Goal: Complete application form

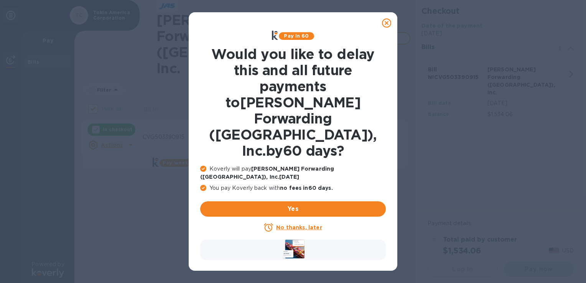
click at [307, 225] on u "No thanks, later" at bounding box center [299, 228] width 46 height 6
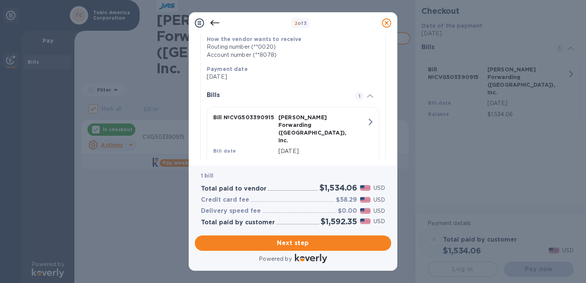
scroll to position [143, 0]
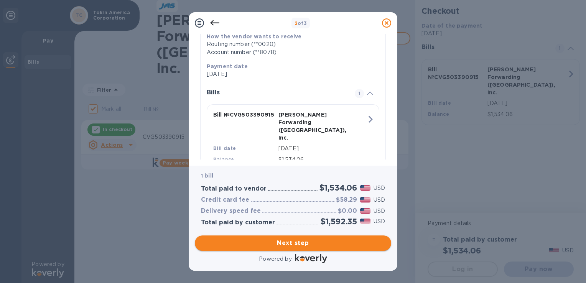
click at [290, 243] on span "Next step" at bounding box center [293, 243] width 184 height 9
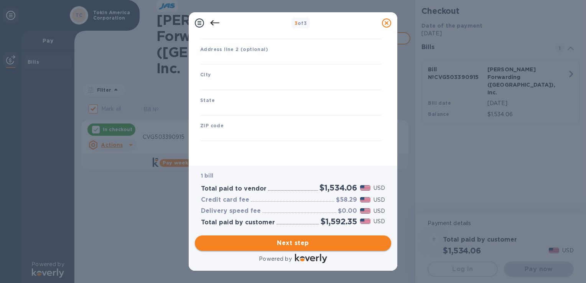
scroll to position [93, 0]
type input "[GEOGRAPHIC_DATA]"
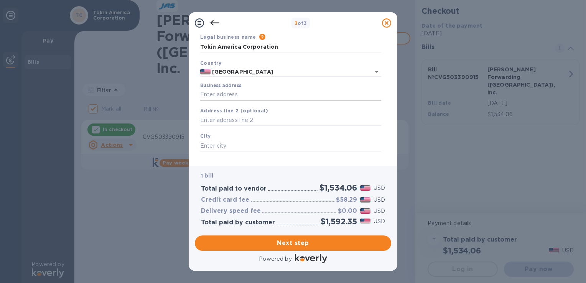
scroll to position [0, 0]
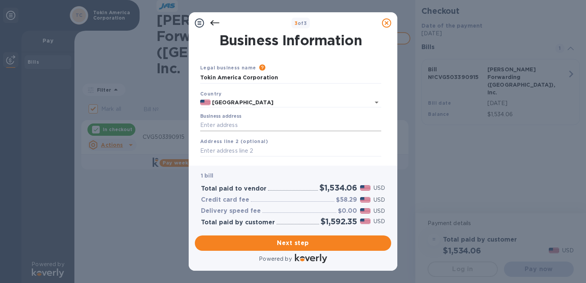
click at [285, 123] on input "Business address" at bounding box center [290, 126] width 181 height 12
type input "[STREET_ADDRESS][PERSON_NAME]"
type input "[GEOGRAPHIC_DATA][PERSON_NAME]"
type input "[US_STATE]"
type input "45069"
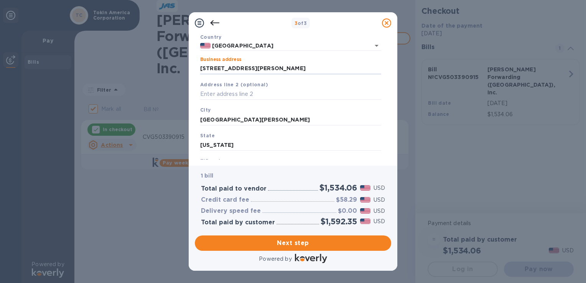
scroll to position [93, 0]
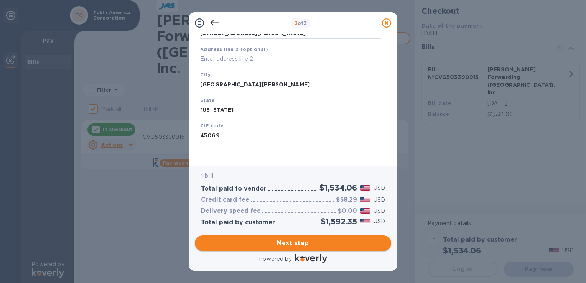
click at [299, 241] on span "Next step" at bounding box center [293, 243] width 184 height 9
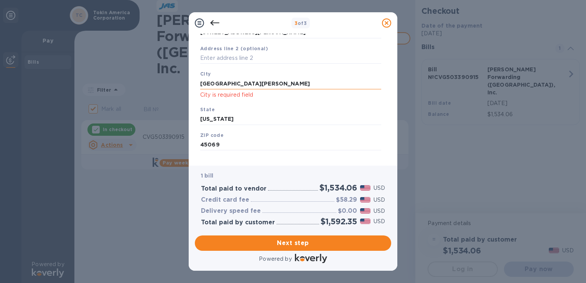
click at [265, 82] on input "[GEOGRAPHIC_DATA][PERSON_NAME]" at bounding box center [290, 84] width 181 height 12
paste input "[GEOGRAPHIC_DATA][PERSON_NAME]"
type input "[GEOGRAPHIC_DATA][PERSON_NAME]"
click at [296, 243] on span "Next step" at bounding box center [293, 243] width 184 height 9
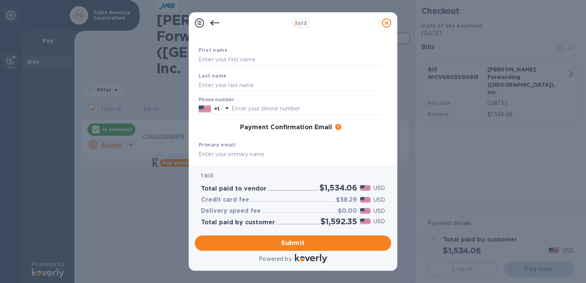
scroll to position [0, 0]
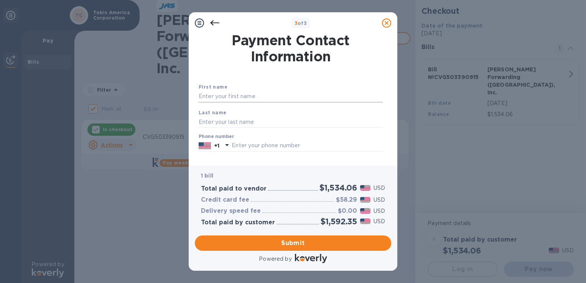
click at [289, 101] on input "text" at bounding box center [291, 97] width 184 height 12
type input "Yukiteru"
type input "Nagae"
type input "5136449745"
type input "[EMAIL_ADDRESS][DOMAIN_NAME]"
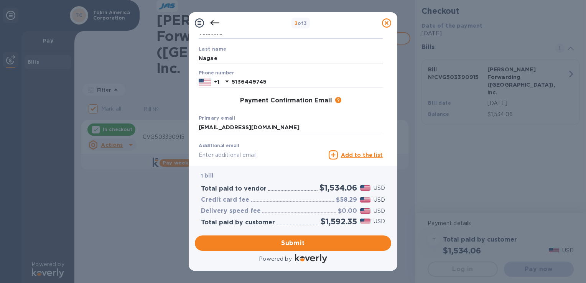
scroll to position [111, 0]
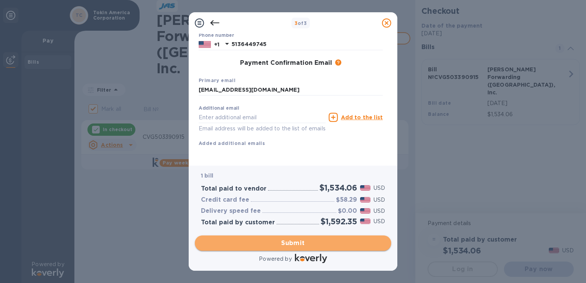
click at [300, 240] on span "Submit" at bounding box center [293, 243] width 184 height 9
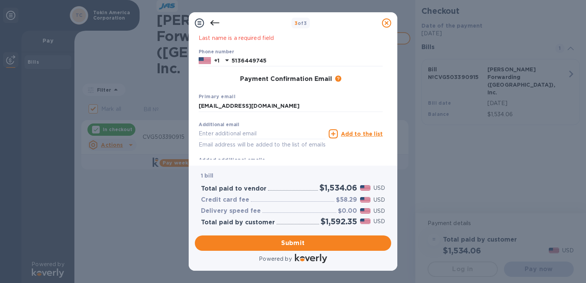
scroll to position [0, 0]
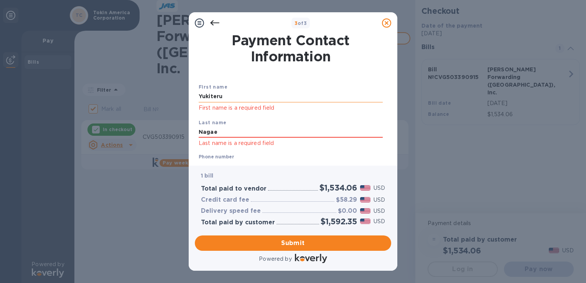
click at [213, 100] on input "Yukiteru" at bounding box center [291, 97] width 184 height 12
paste input "Yukiteru"
type input "Yukiteru"
click at [208, 131] on input "Nagae" at bounding box center [291, 133] width 184 height 12
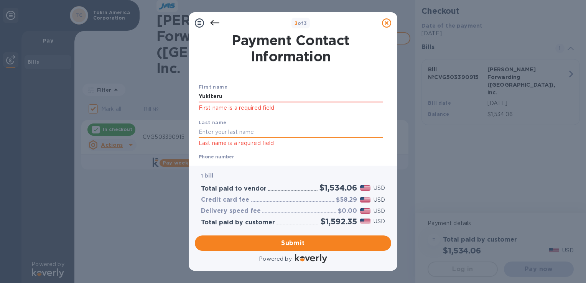
paste input "Nagae"
type input "Nagae"
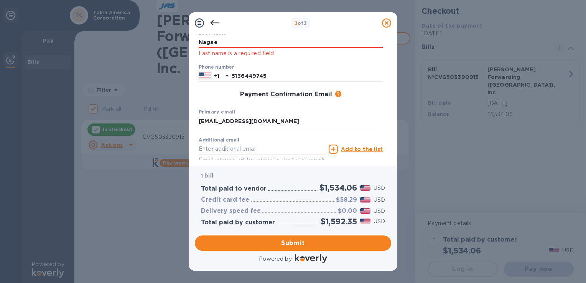
scroll to position [131, 0]
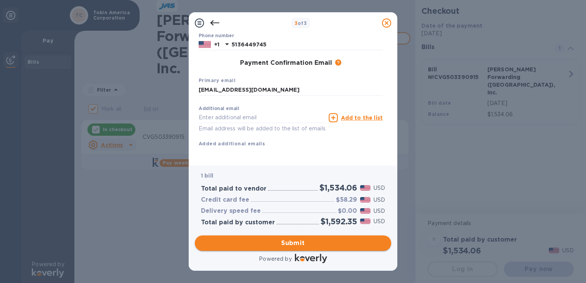
click at [307, 238] on button "Submit" at bounding box center [293, 243] width 197 height 15
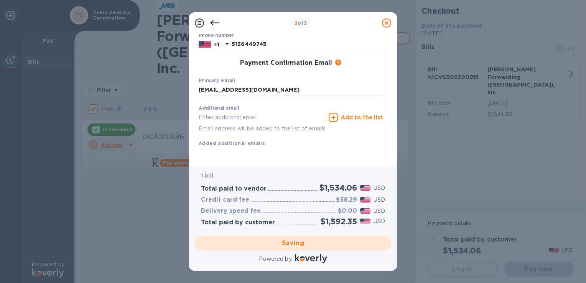
checkbox input "false"
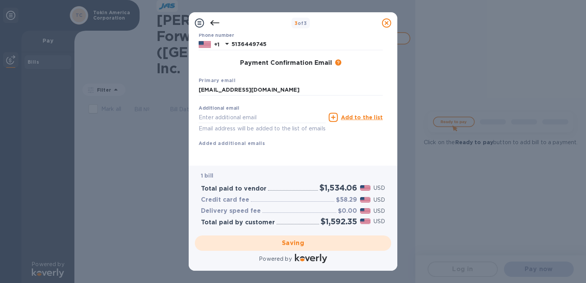
scroll to position [0, 0]
